Goal: Information Seeking & Learning: Check status

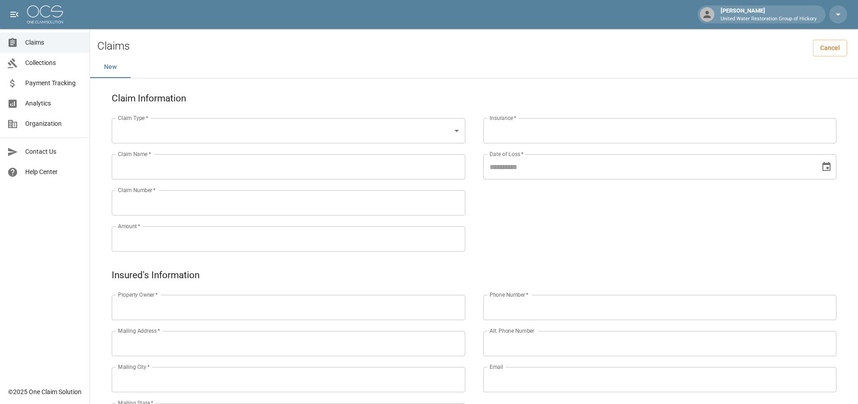
click at [51, 45] on span "Claims" at bounding box center [53, 42] width 57 height 9
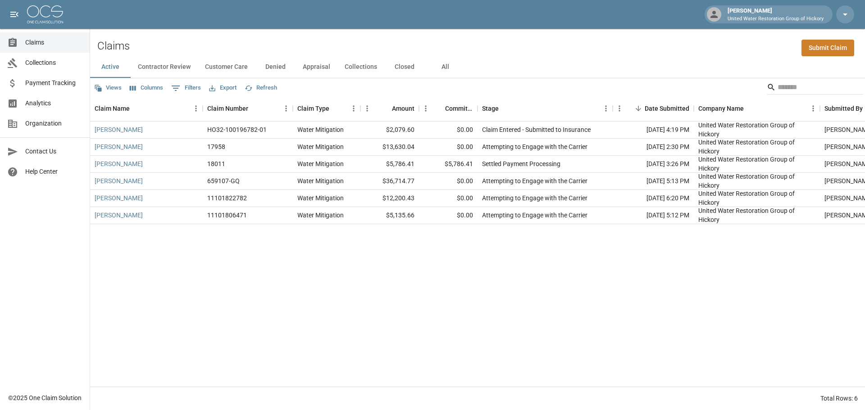
click at [508, 74] on div "Active Contractor Review Customer Care Denied Appraisal Collections Closed All" at bounding box center [477, 67] width 775 height 22
click at [451, 238] on div "[PERSON_NAME] HO32-100196782-01 Water Mitigation $2,079.60 $0.00 Claim Entered …" at bounding box center [511, 254] width 843 height 265
click at [530, 91] on div "Views Columns 0 Filters Export Refresh" at bounding box center [477, 87] width 775 height 18
click at [528, 89] on div "Views Columns 0 Filters Export Refresh" at bounding box center [477, 87] width 775 height 18
click at [409, 260] on div "[PERSON_NAME] HO32-100196782-01 Water Mitigation $2,079.60 $0.00 Claim Entered …" at bounding box center [511, 254] width 843 height 265
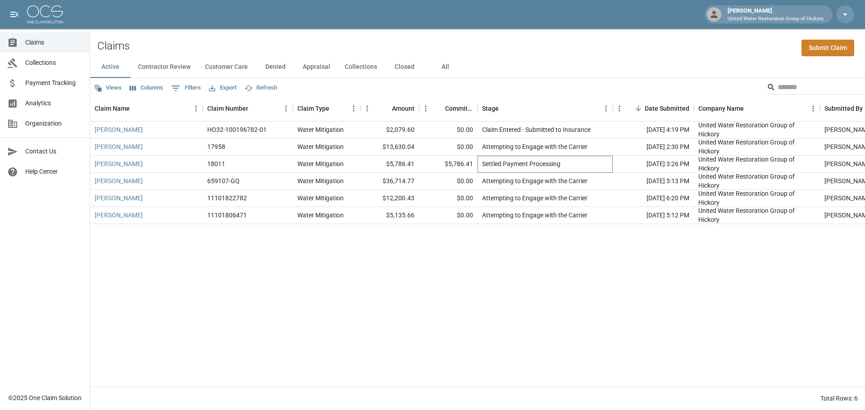
click at [556, 162] on div "Settled Payment Processing" at bounding box center [521, 163] width 78 height 9
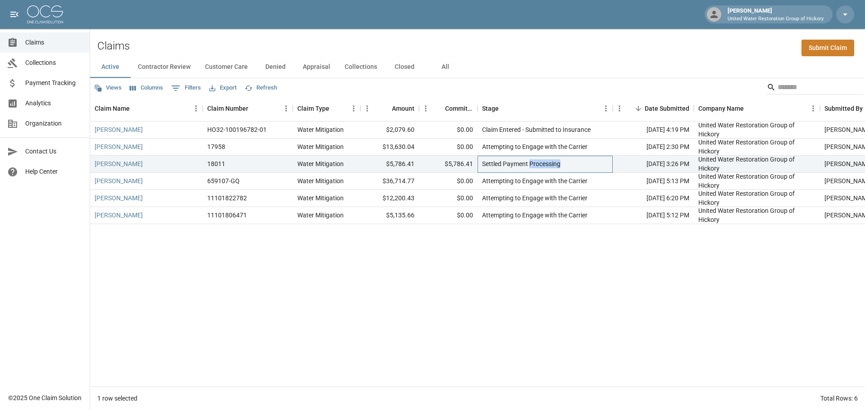
click at [556, 162] on div "Settled Payment Processing" at bounding box center [521, 163] width 78 height 9
click at [121, 162] on link "[PERSON_NAME]" at bounding box center [119, 163] width 48 height 9
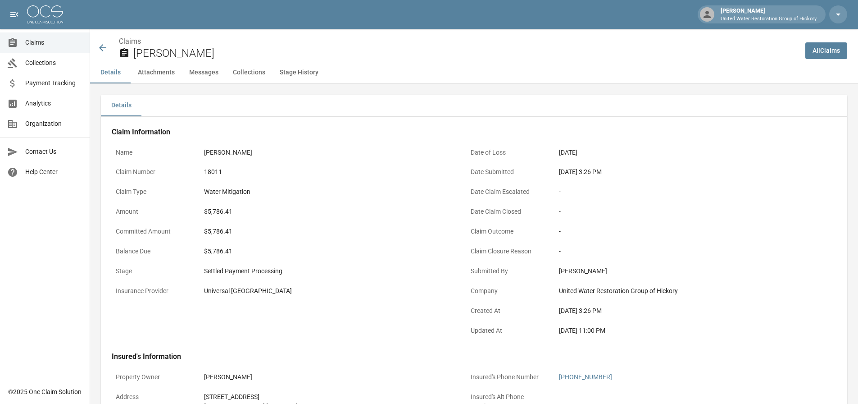
drag, startPoint x: 402, startPoint y: 338, endPoint x: 393, endPoint y: 219, distance: 119.3
click at [383, 202] on div "Claim Type Water Mitigation" at bounding box center [284, 193] width 344 height 20
click at [95, 52] on div "Claims Hope Pelczar" at bounding box center [444, 45] width 708 height 33
click at [105, 46] on icon at bounding box center [102, 47] width 11 height 11
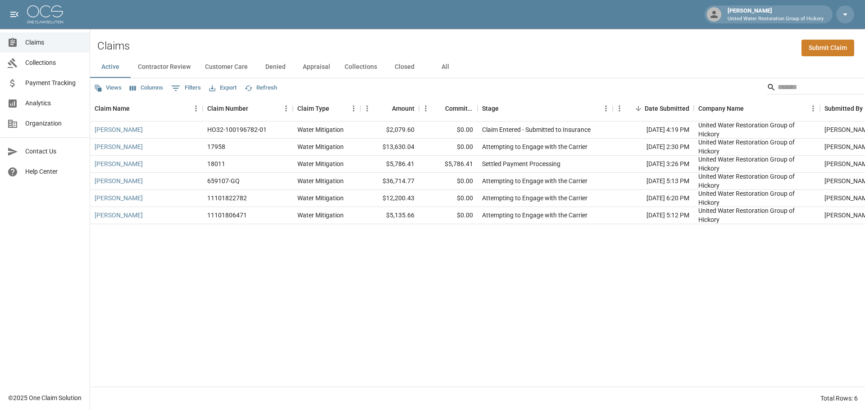
click at [460, 241] on div "Danielle Freeman HO32-100196782-01 Water Mitigation $2,079.60 $0.00 Claim Enter…" at bounding box center [511, 254] width 843 height 265
click at [483, 68] on div "Active Contractor Review Customer Care Denied Appraisal Collections Closed All" at bounding box center [477, 67] width 775 height 22
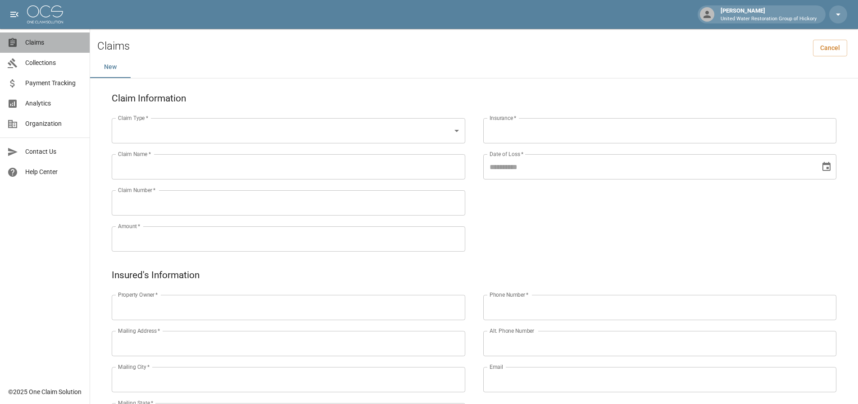
click at [33, 44] on span "Claims" at bounding box center [53, 42] width 57 height 9
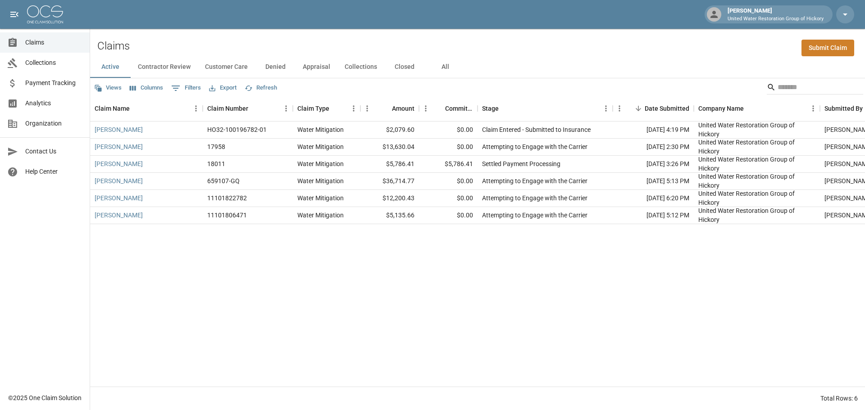
click at [583, 54] on div "Claims Submit Claim" at bounding box center [477, 42] width 775 height 27
click at [445, 67] on button "All" at bounding box center [445, 67] width 41 height 22
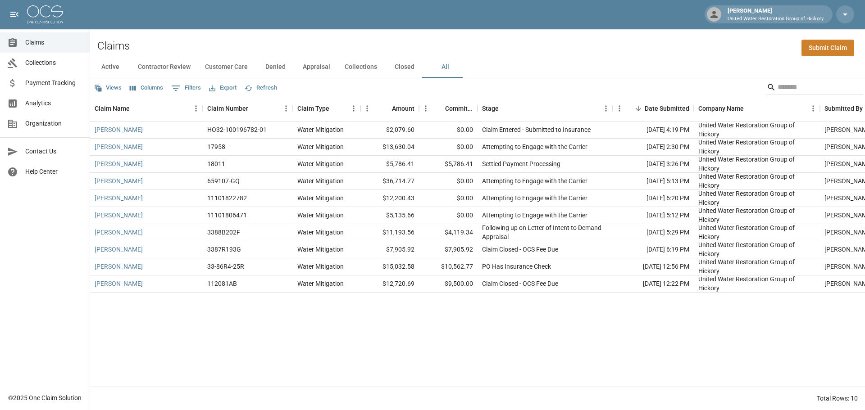
click at [569, 54] on div "Claims Submit Claim" at bounding box center [477, 42] width 775 height 27
click at [537, 42] on div "Claims Submit Claim" at bounding box center [477, 42] width 775 height 27
click at [514, 58] on div "Active Contractor Review Customer Care Denied Appraisal Collections Closed All" at bounding box center [477, 67] width 775 height 22
